Goal: Information Seeking & Learning: Learn about a topic

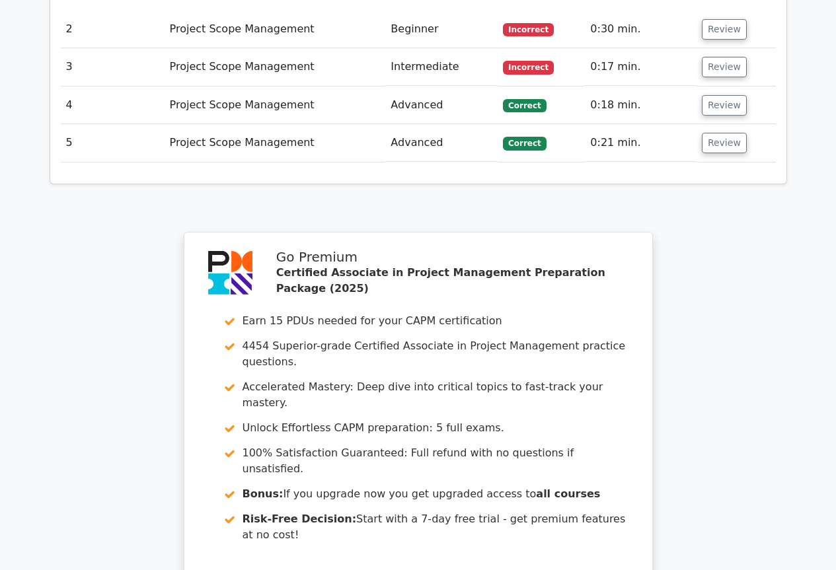
scroll to position [1651, 0]
